Goal: Find specific page/section: Find specific page/section

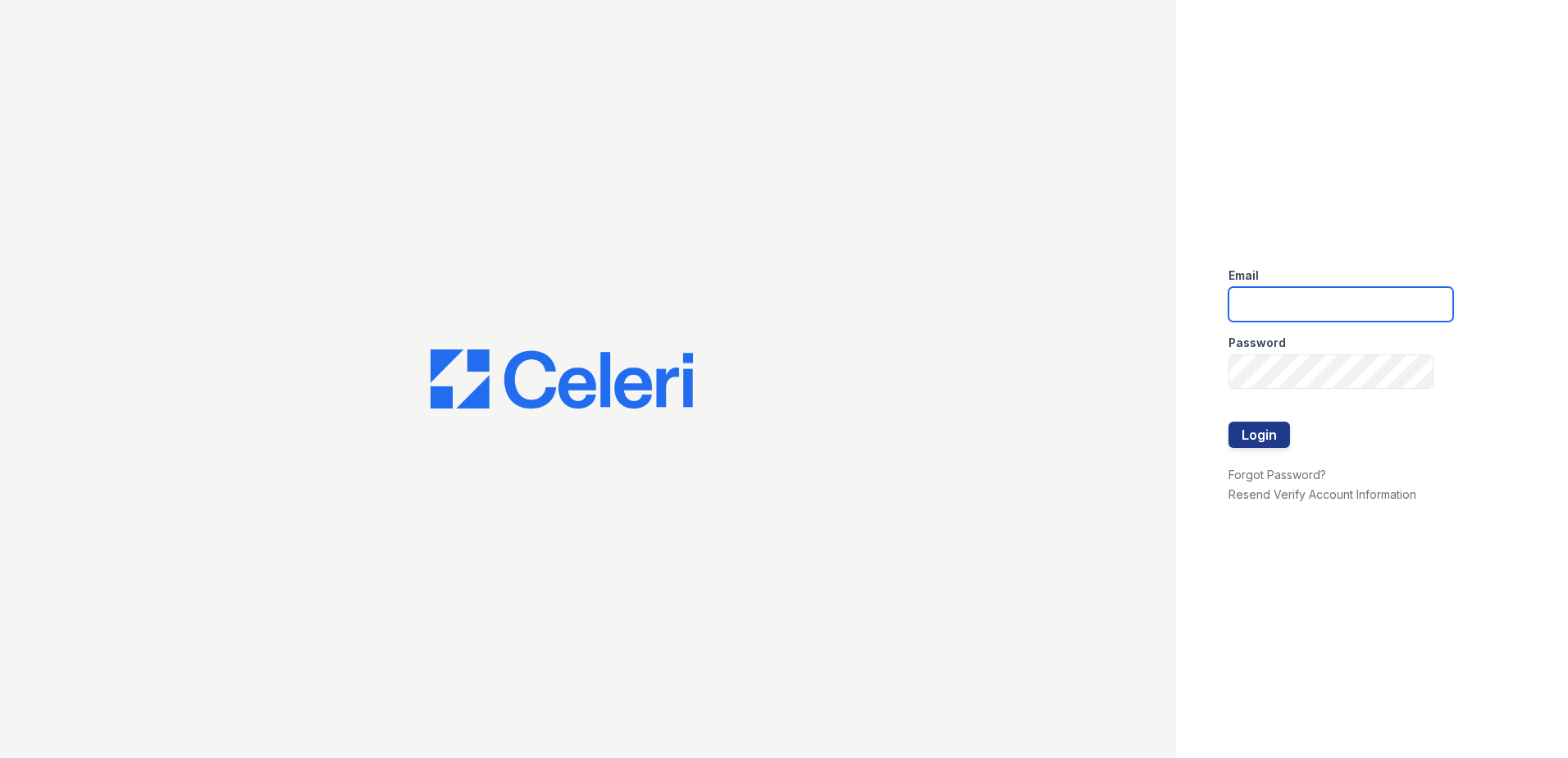
click at [1296, 310] on input "email" at bounding box center [1341, 304] width 225 height 34
type input "arrivewestborough@trinity-pm.com"
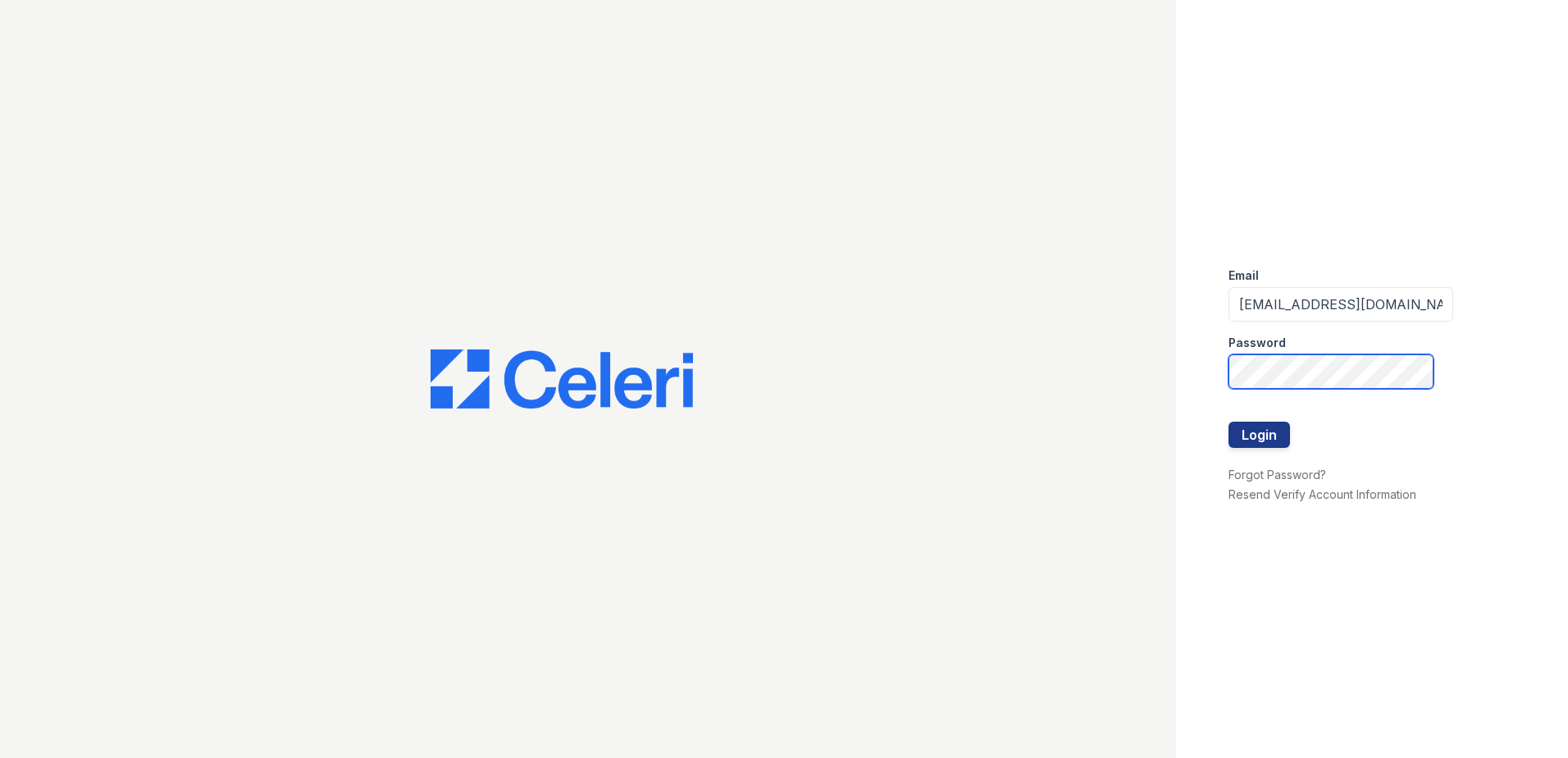
click at [1228, 422] on button "Login" at bounding box center [1259, 434] width 61 height 26
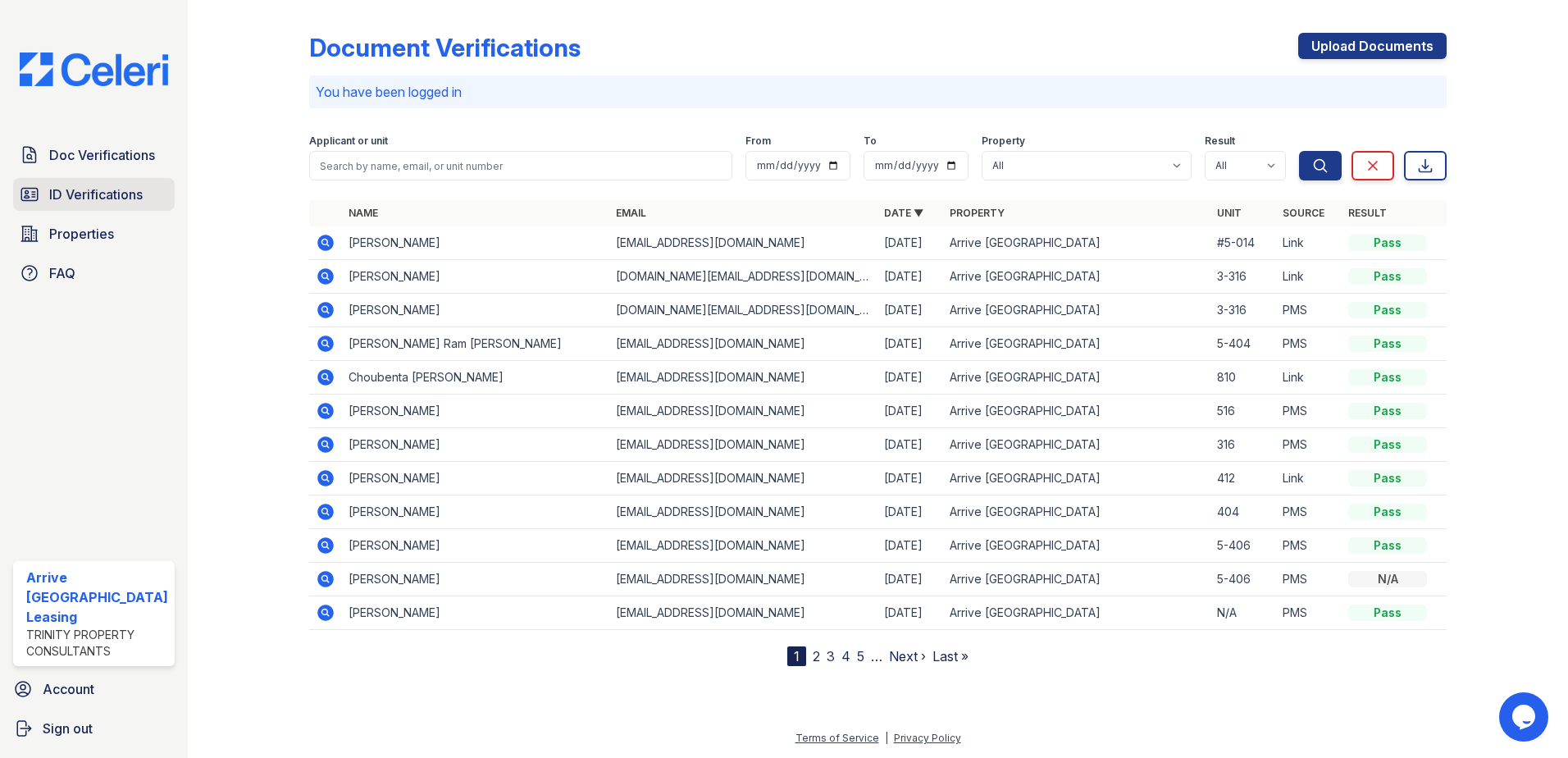
click at [89, 205] on link "ID Verifications" at bounding box center [94, 194] width 162 height 33
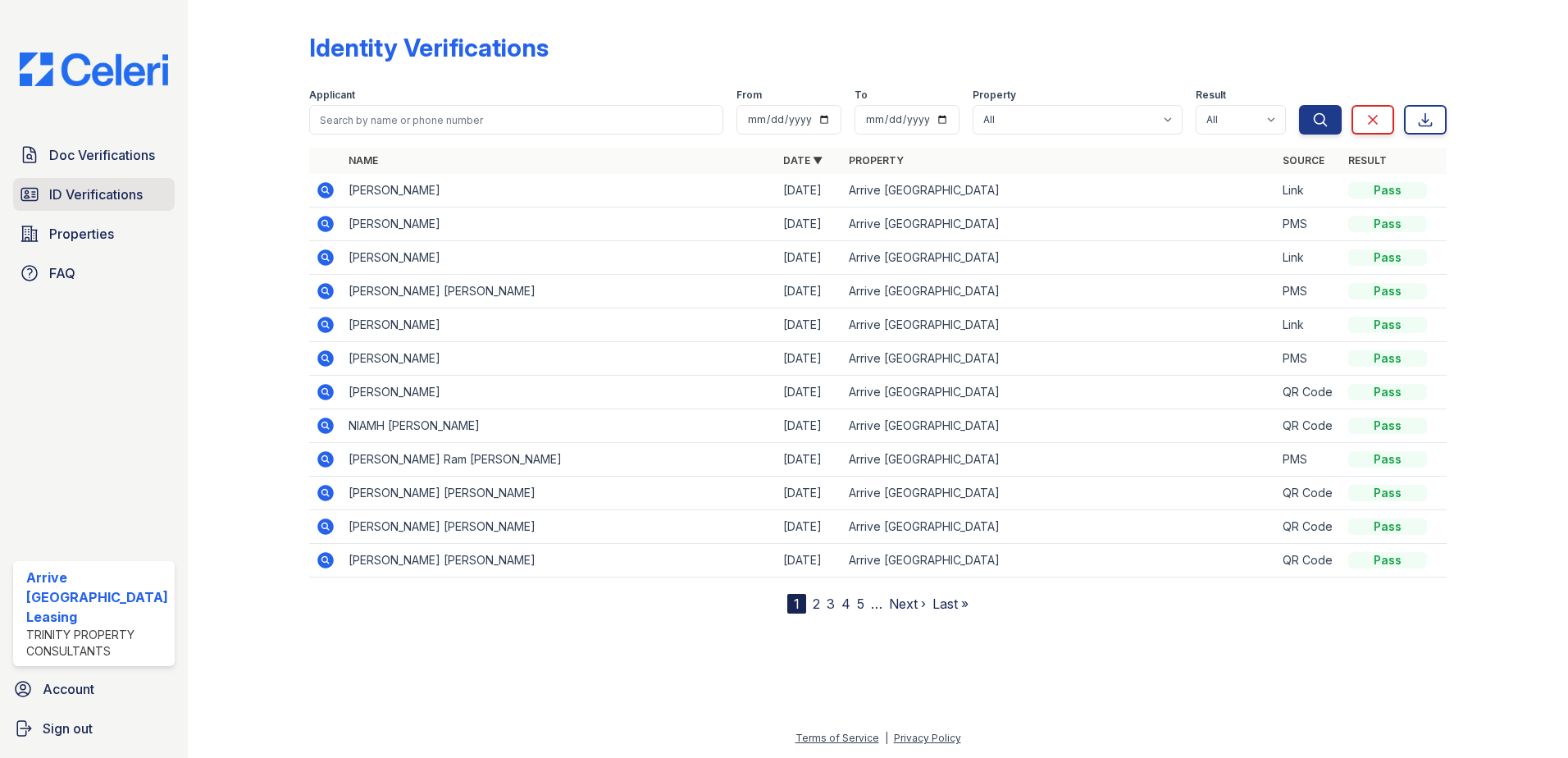
click at [62, 190] on span "ID Verifications" at bounding box center [96, 194] width 93 height 19
click at [96, 148] on span "Doc Verifications" at bounding box center [102, 154] width 106 height 19
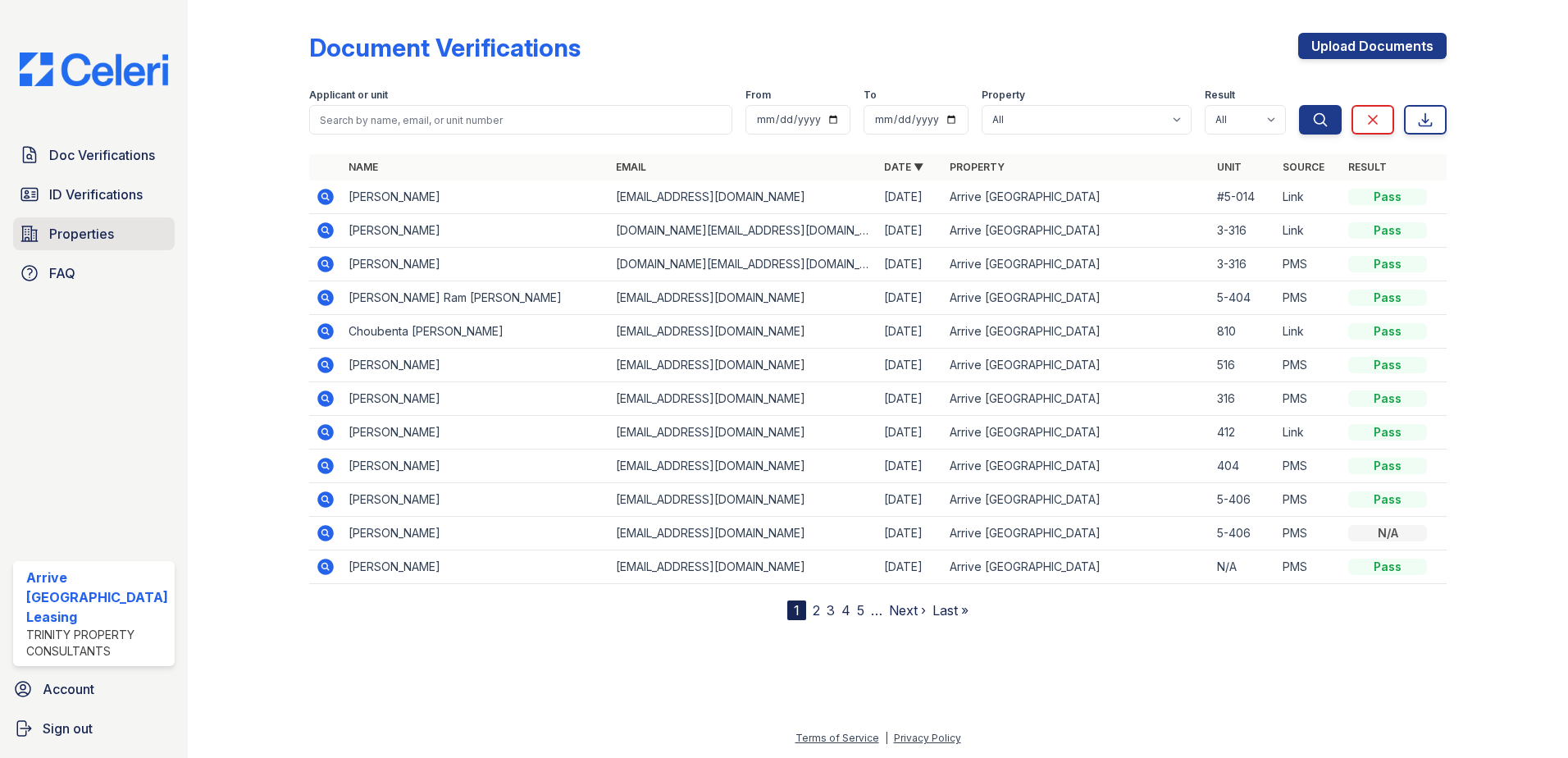
click at [80, 242] on span "Properties" at bounding box center [81, 233] width 65 height 19
